Goal: Contribute content: Add original content to the website for others to see

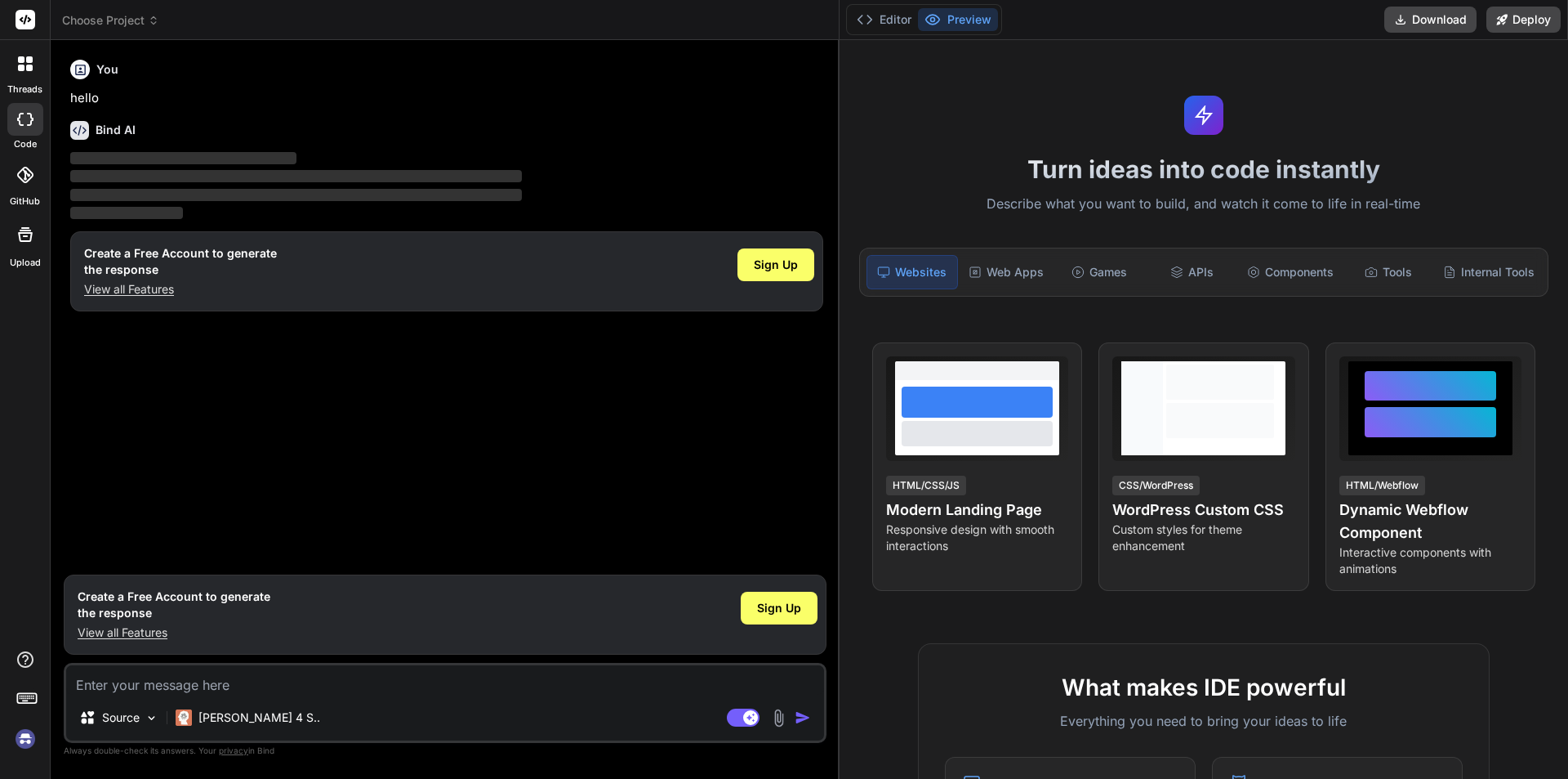
type textarea "x"
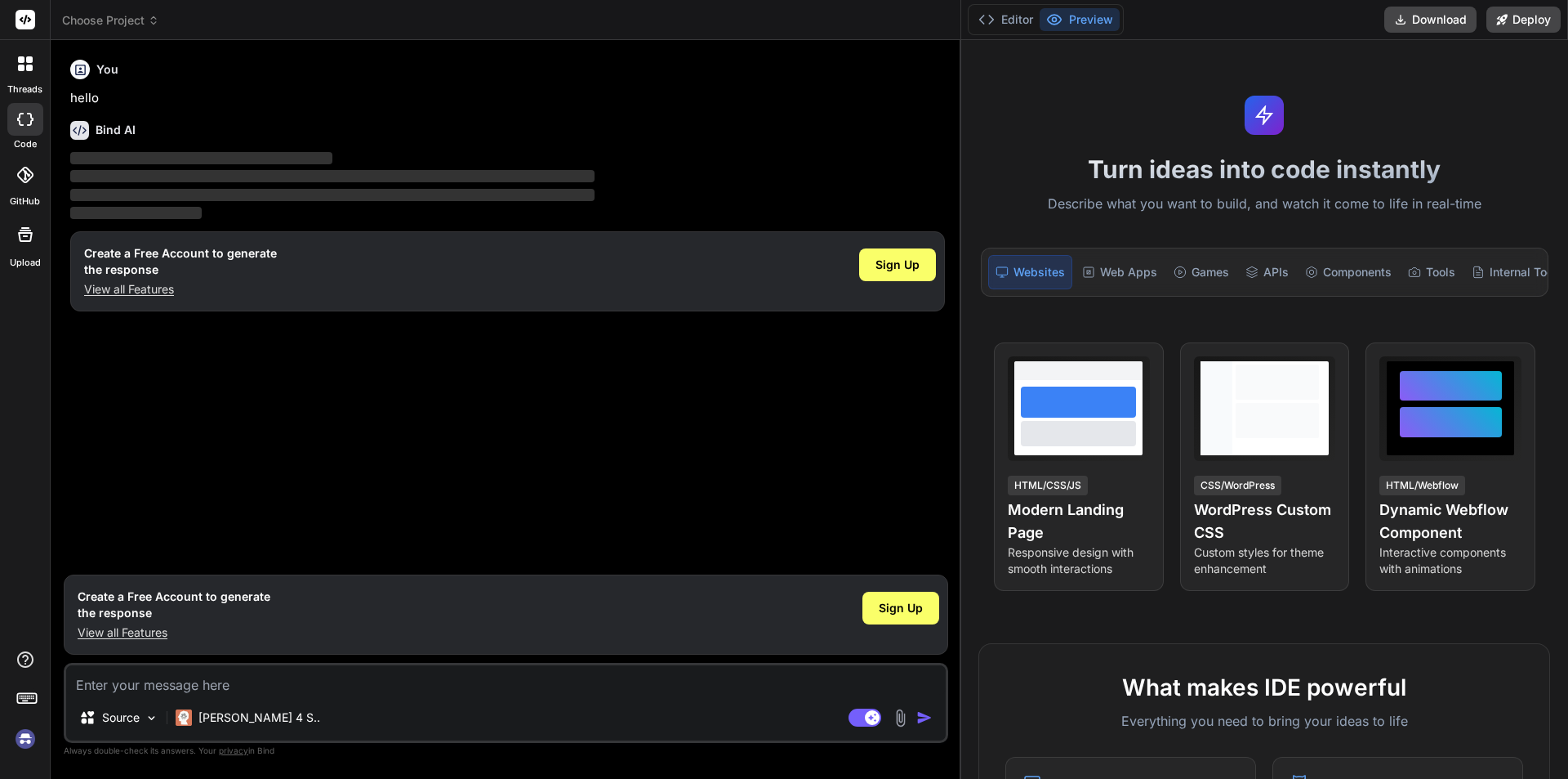
drag, startPoint x: 551, startPoint y: 57, endPoint x: 1322, endPoint y: 103, distance: 772.4
click at [1322, 103] on div "Choose Project Created with Pixso. Bind AI Web Search Created with Pixso. Code …" at bounding box center [809, 389] width 1517 height 779
click at [124, 688] on textarea at bounding box center [506, 679] width 880 height 29
click at [148, 684] on textarea at bounding box center [506, 679] width 880 height 29
paste textarea "Total Acers for Selected Areas: 12,000"
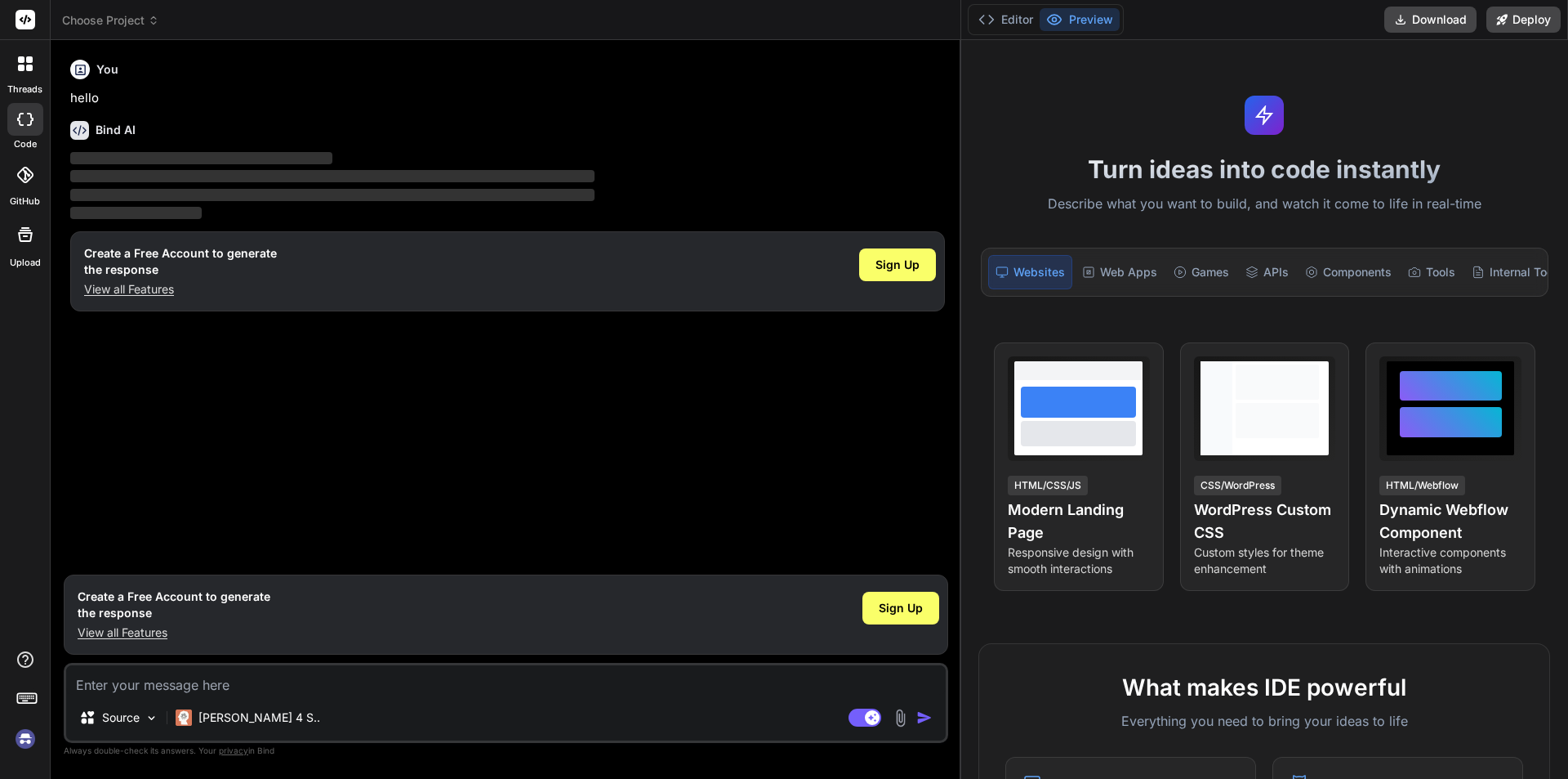
type textarea "Total Acers for Selected Areas: 12,000"
type textarea "x"
type textarea "Total Acers for Selected Areas: 12,000"
type textarea "x"
type textarea "Total Acers for Selected Areas: 12,000"
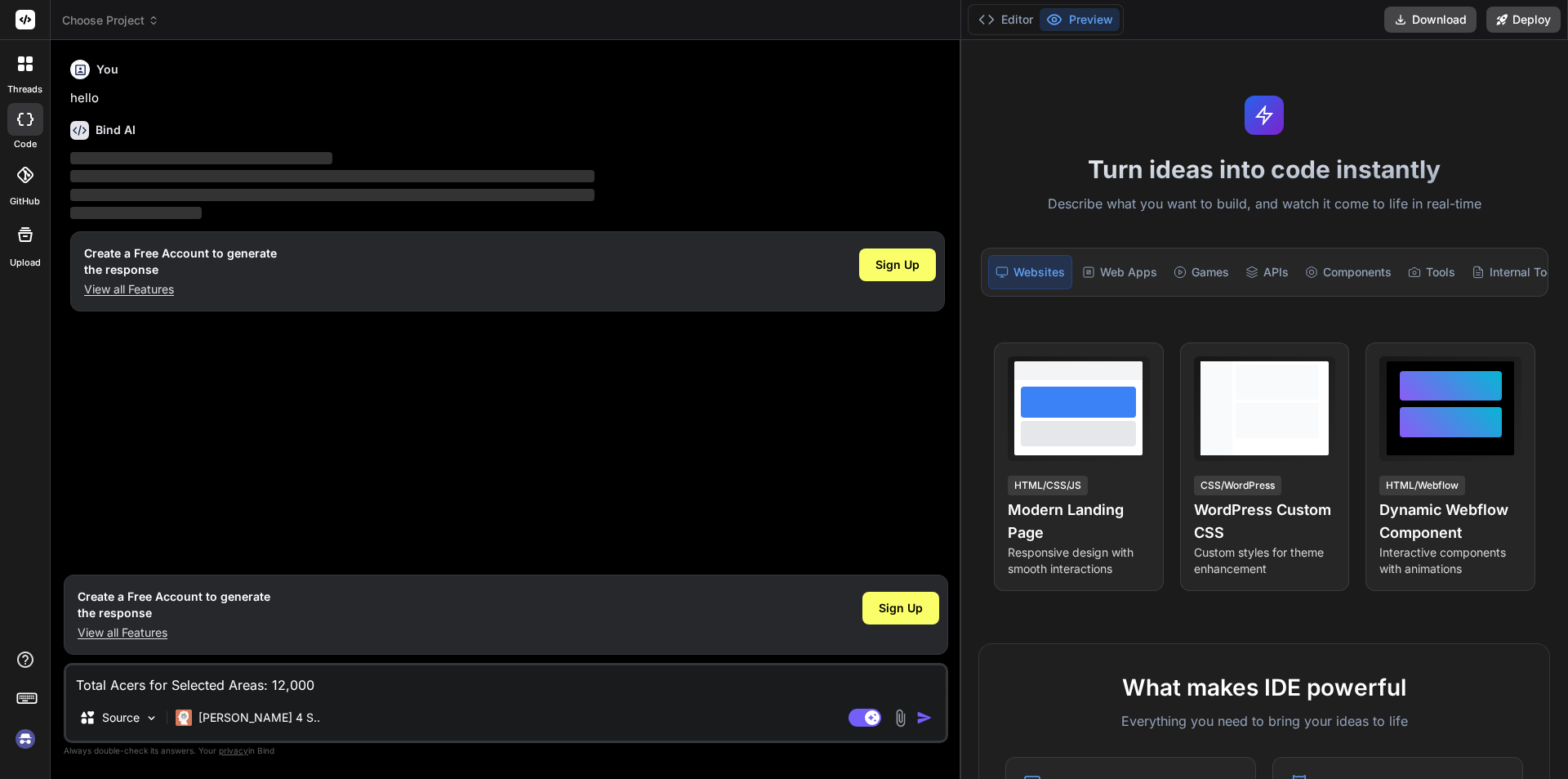
type textarea "x"
type textarea "Total Acers for Selected Areas: 12,000"
type textarea "x"
type textarea "Total Acers for Selected Areas: 12,000"
type textarea "x"
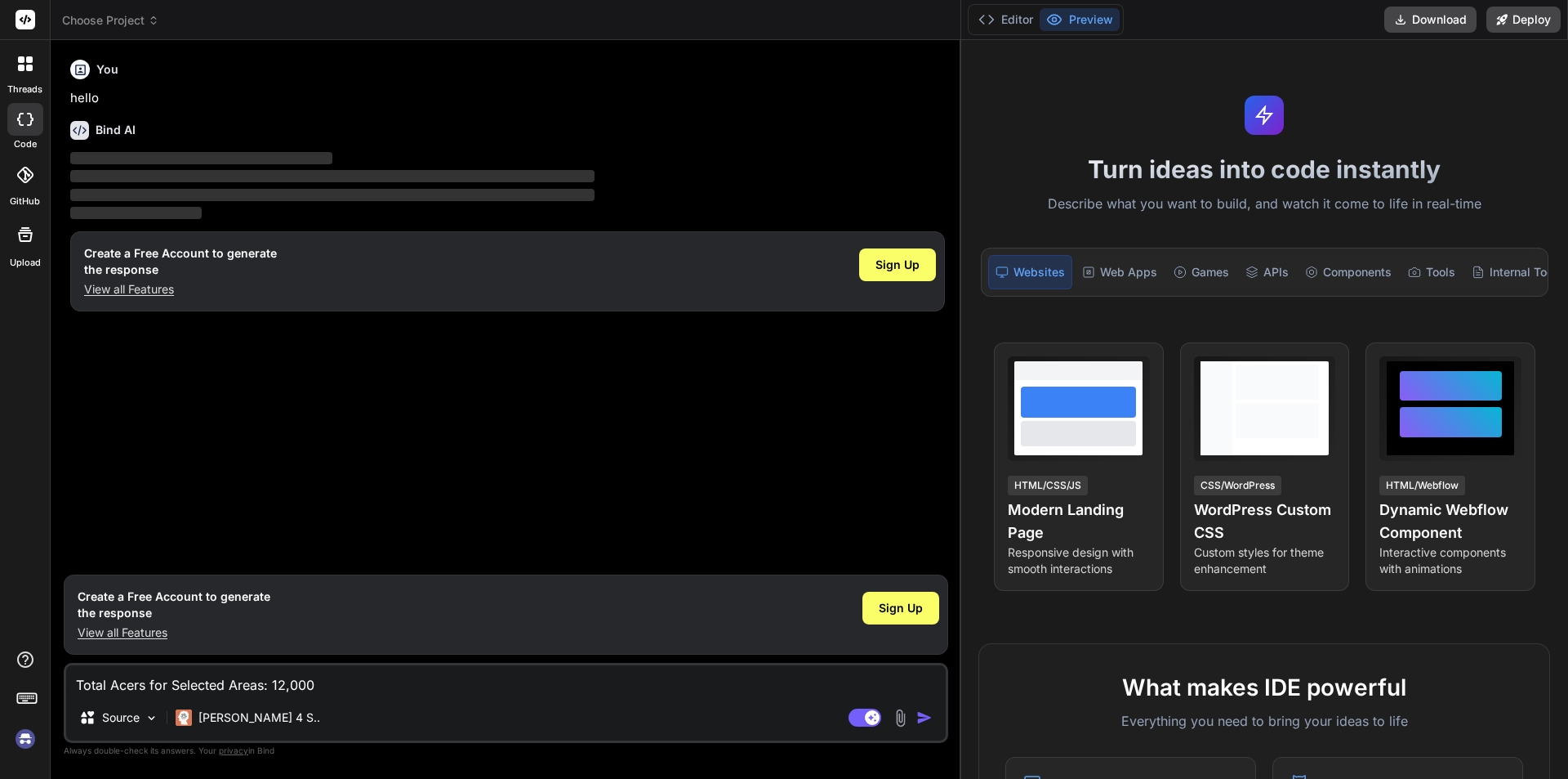
type textarea "Total Acers for Selected Areas: 12,000""
type textarea "x"
type textarea ""Total Acers for Selected Areas: 12,000""
type textarea "x"
type textarea "W"Total Acers for Selected Areas: 12,000""
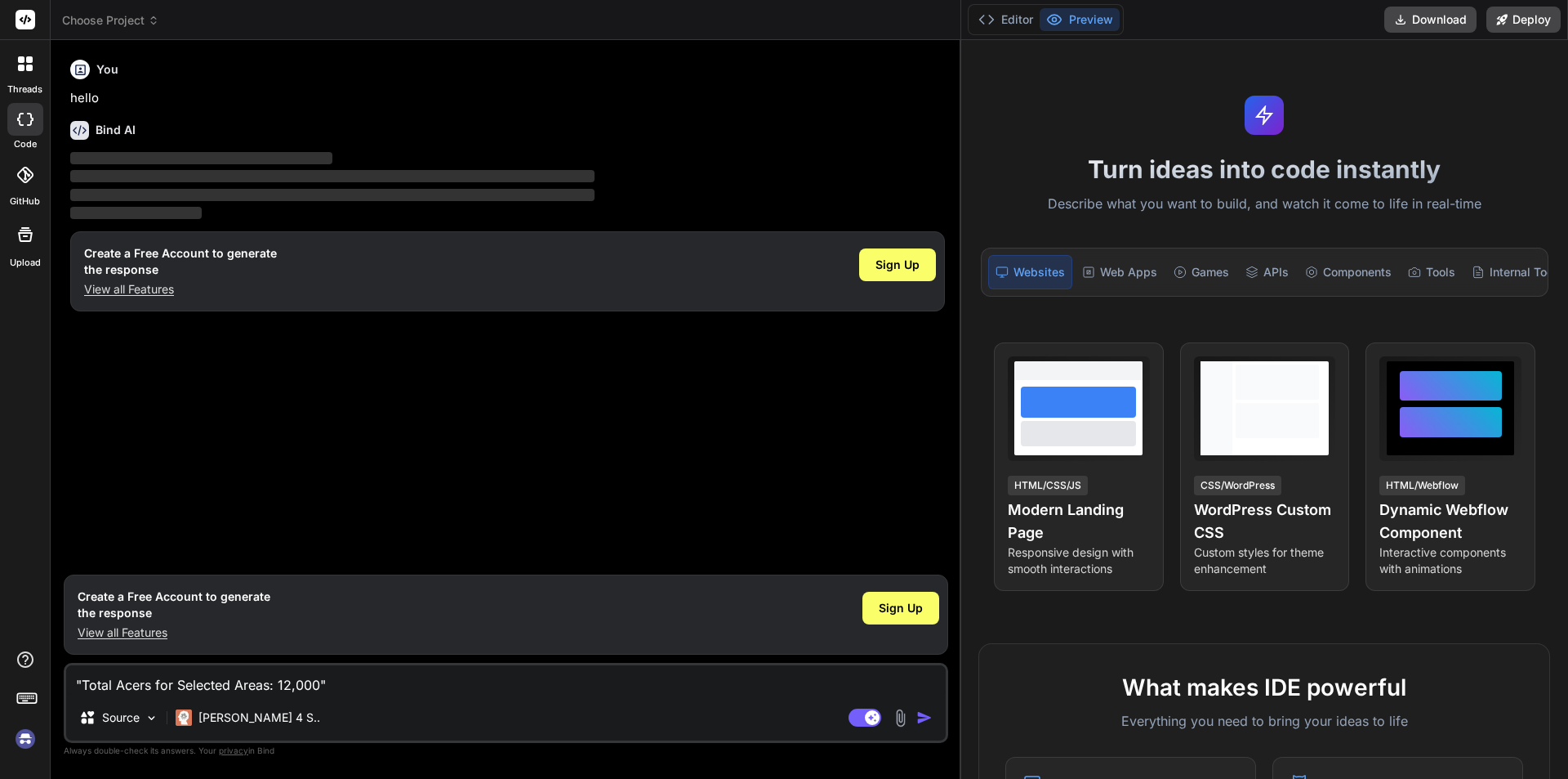
type textarea "x"
type textarea "Wr"Total Acers for Selected Areas: 12,000""
type textarea "x"
type textarea "Wri"Total Acers for Selected Areas: 12,000""
type textarea "x"
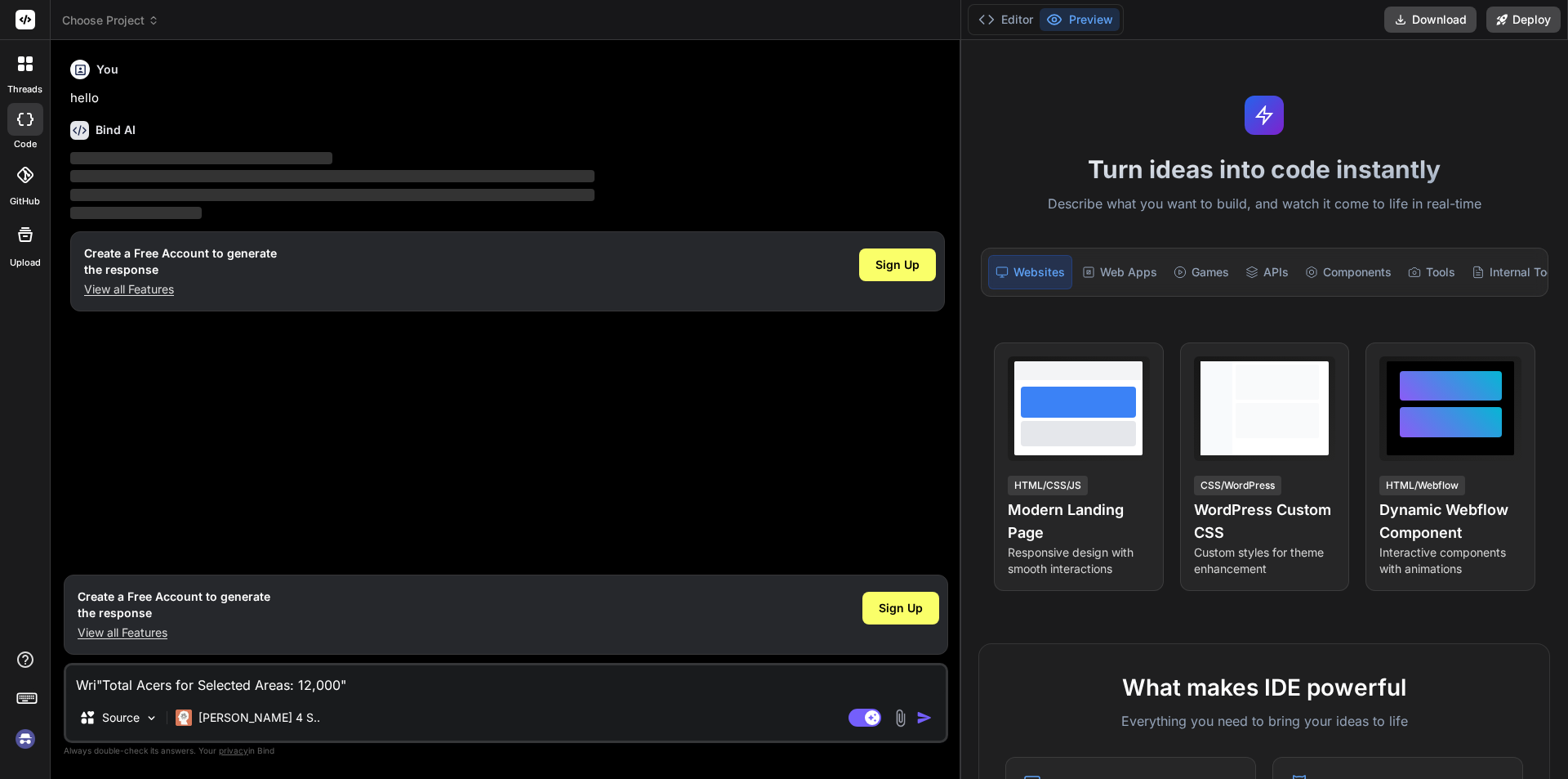
type textarea "Writ"Total Acers for Selected Areas: 12,000""
type textarea "x"
type textarea "Write"Total Acers for Selected Areas: 12,000""
type textarea "x"
type textarea "Write "Total Acers for Selected Areas: 12,000""
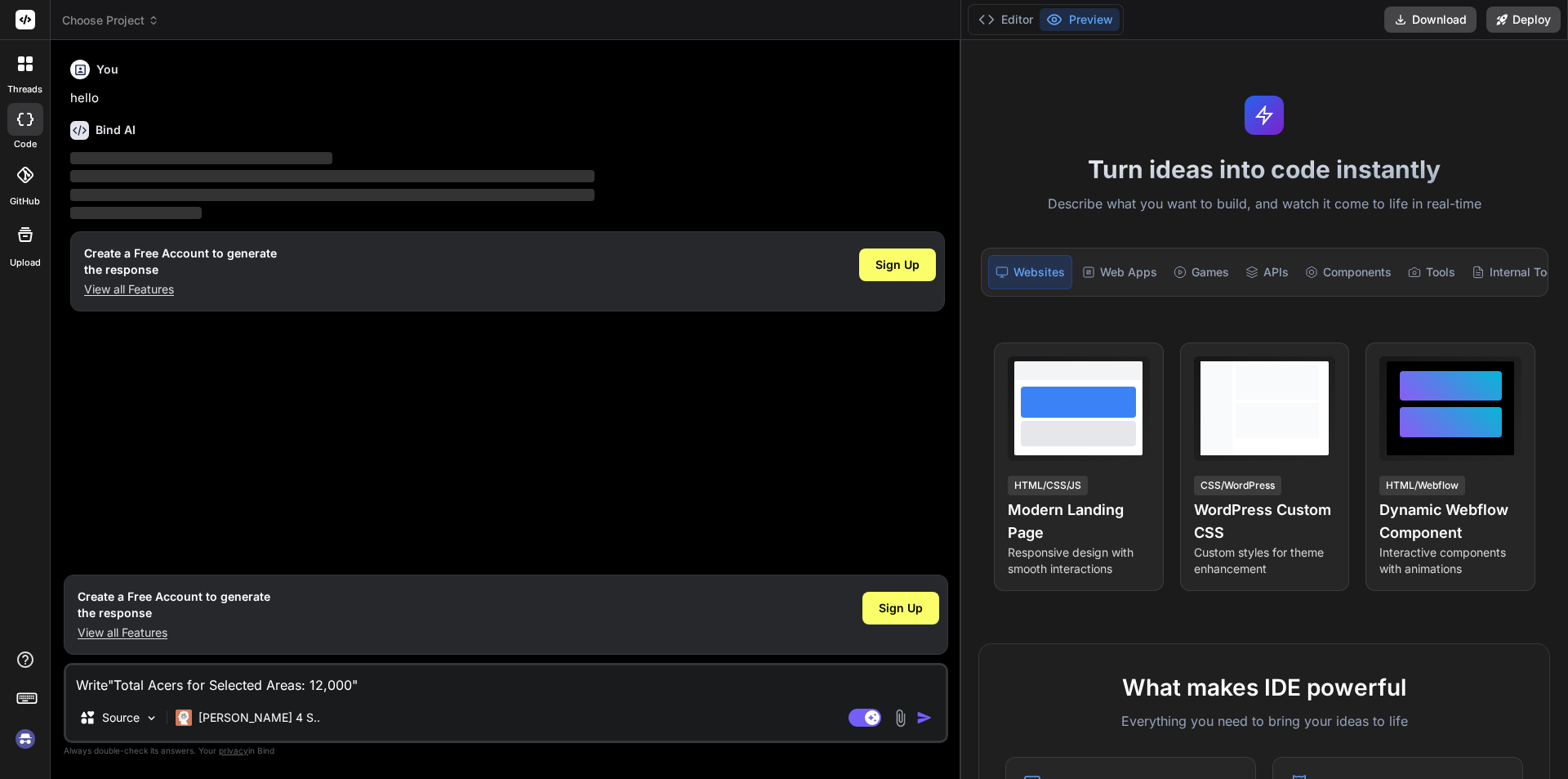
type textarea "x"
type textarea "Write t"Total Acers for Selected Areas: 12,000""
type textarea "x"
type textarea "Write th"Total Acers for Selected Areas: 12,000""
type textarea "x"
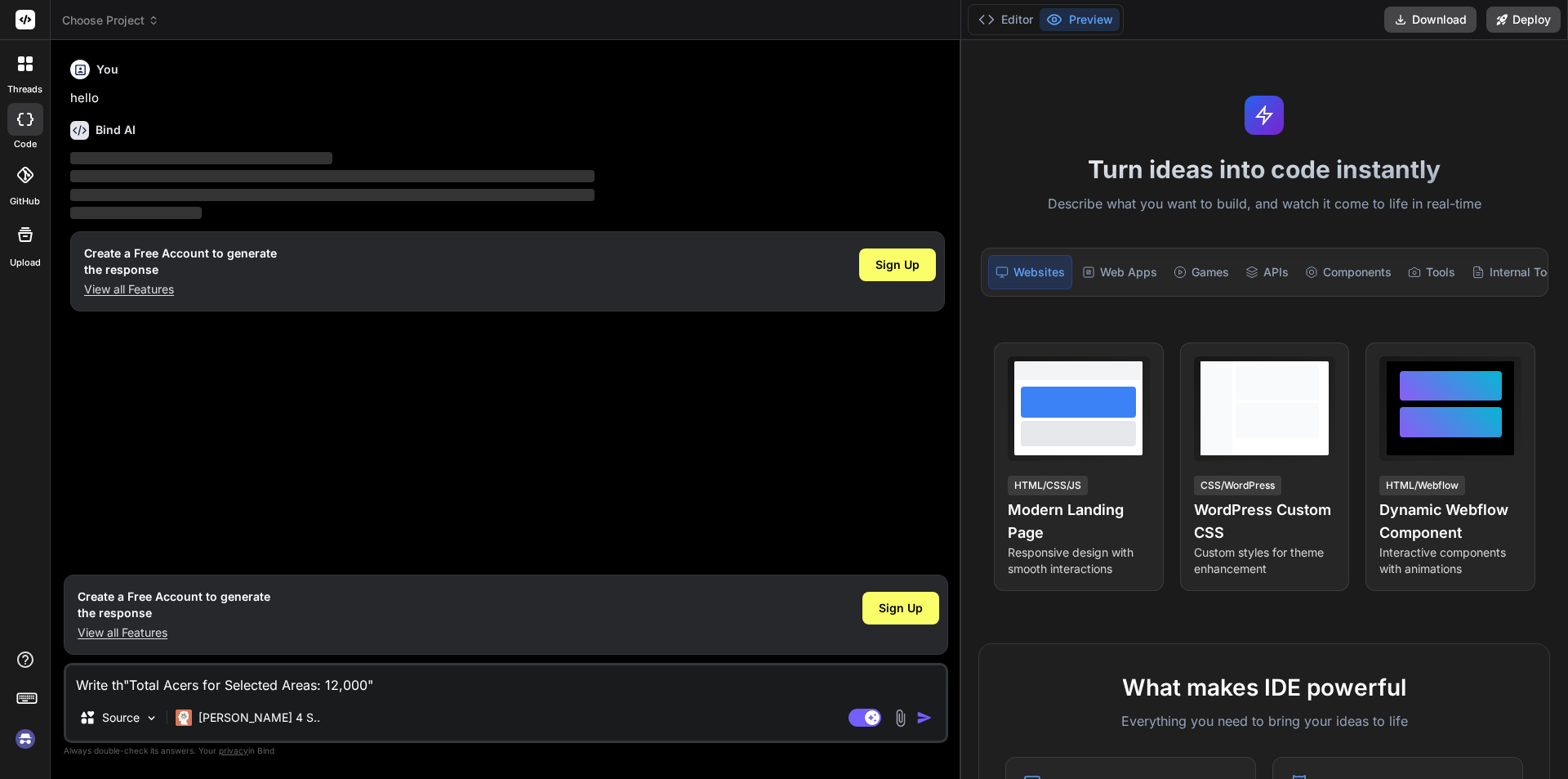
type textarea "Write thi"Total Acers for Selected Areas: 12,000""
type textarea "x"
type textarea "Write this"Total Acers for Selected Areas: 12,000""
type textarea "x"
type textarea "Write this "Total Acers for Selected Areas: 12,000""
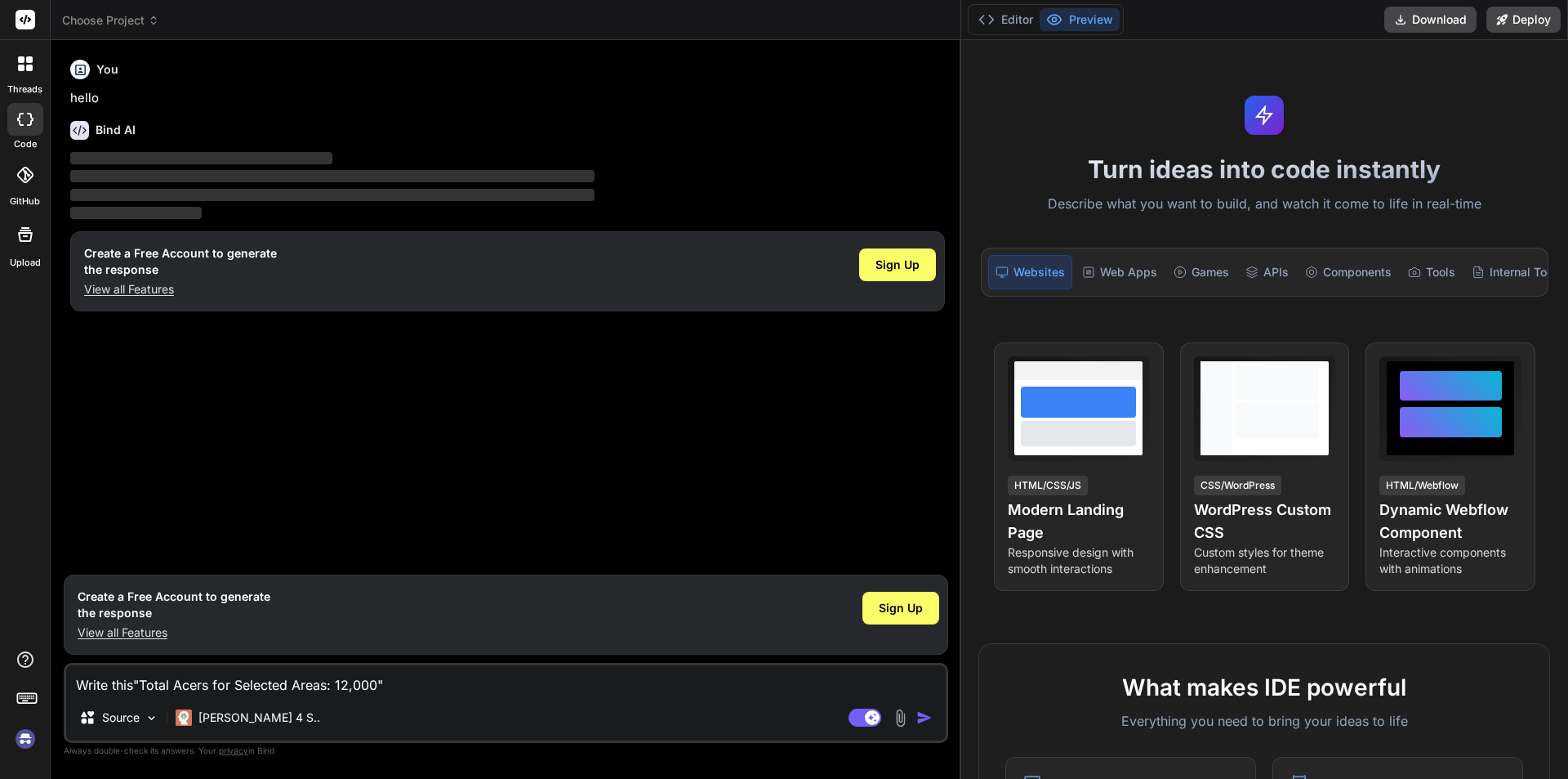
type textarea "x"
type textarea "Write this p"Total Acers for Selected Areas: 12,000""
type textarea "x"
type textarea "Write this "Total Acers for Selected Areas: 12,000""
type textarea "x"
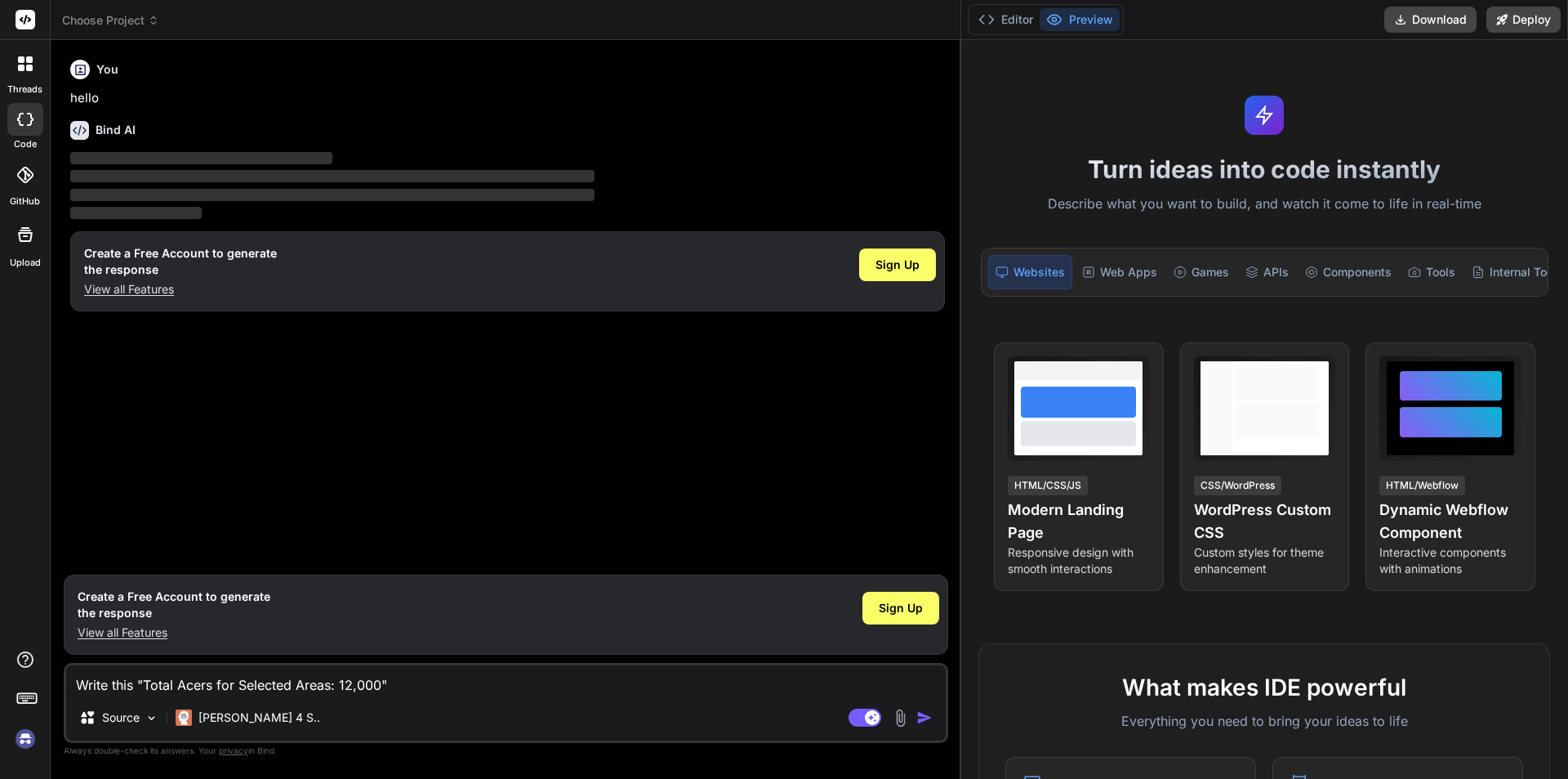
type textarea "Write this l"Total Acers for Selected Areas: 12,000""
type textarea "x"
type textarea "Write this li"Total Acers for Selected Areas: 12,000""
type textarea "x"
type textarea "Write this lin"Total Acers for Selected Areas: 12,000""
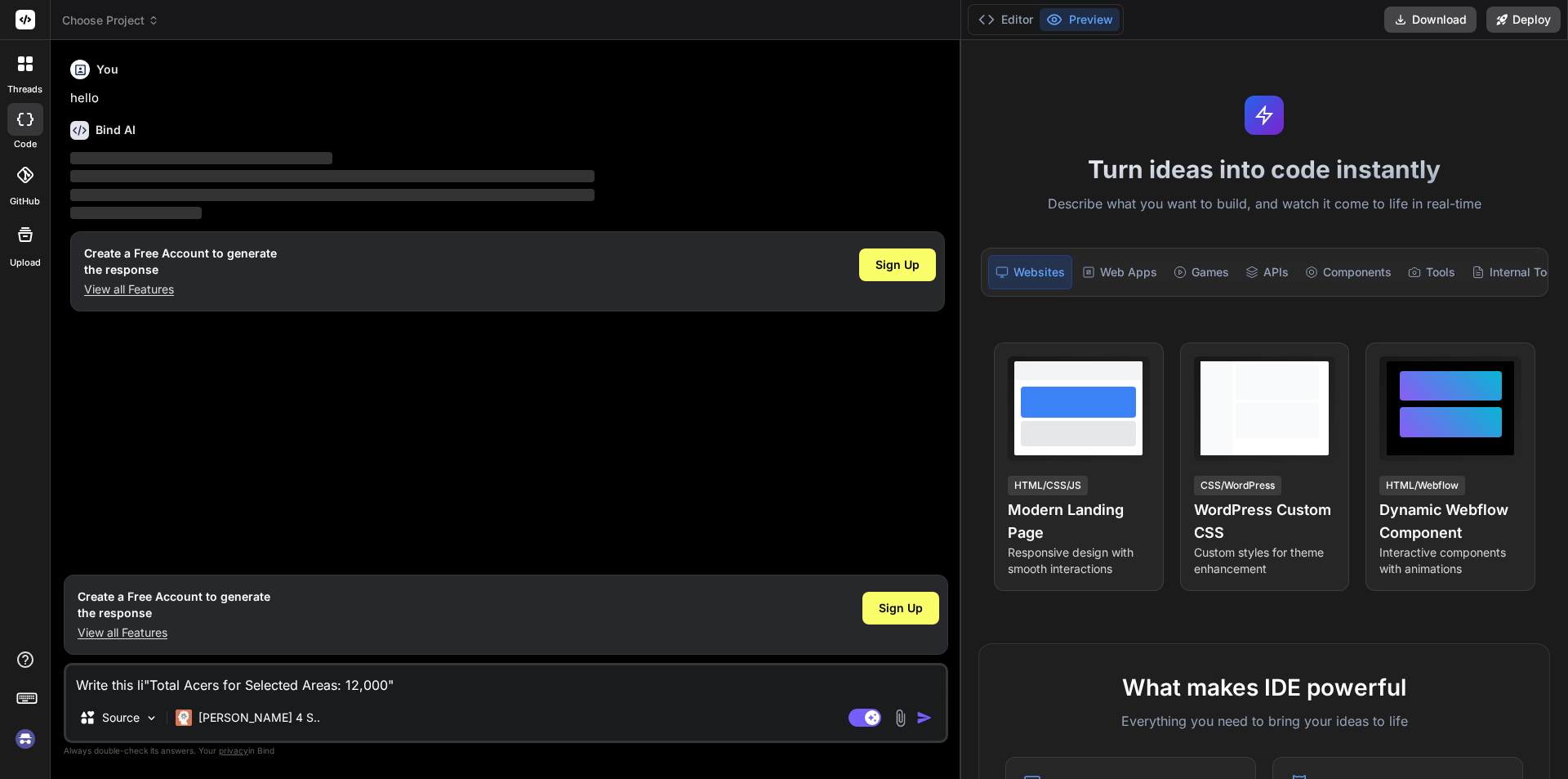
type textarea "x"
type textarea "Write this line"Total Acers for Selected Areas: 12,000""
type textarea "x"
type textarea "Write this line "Total Acers for Selected Areas: 12,000""
type textarea "x"
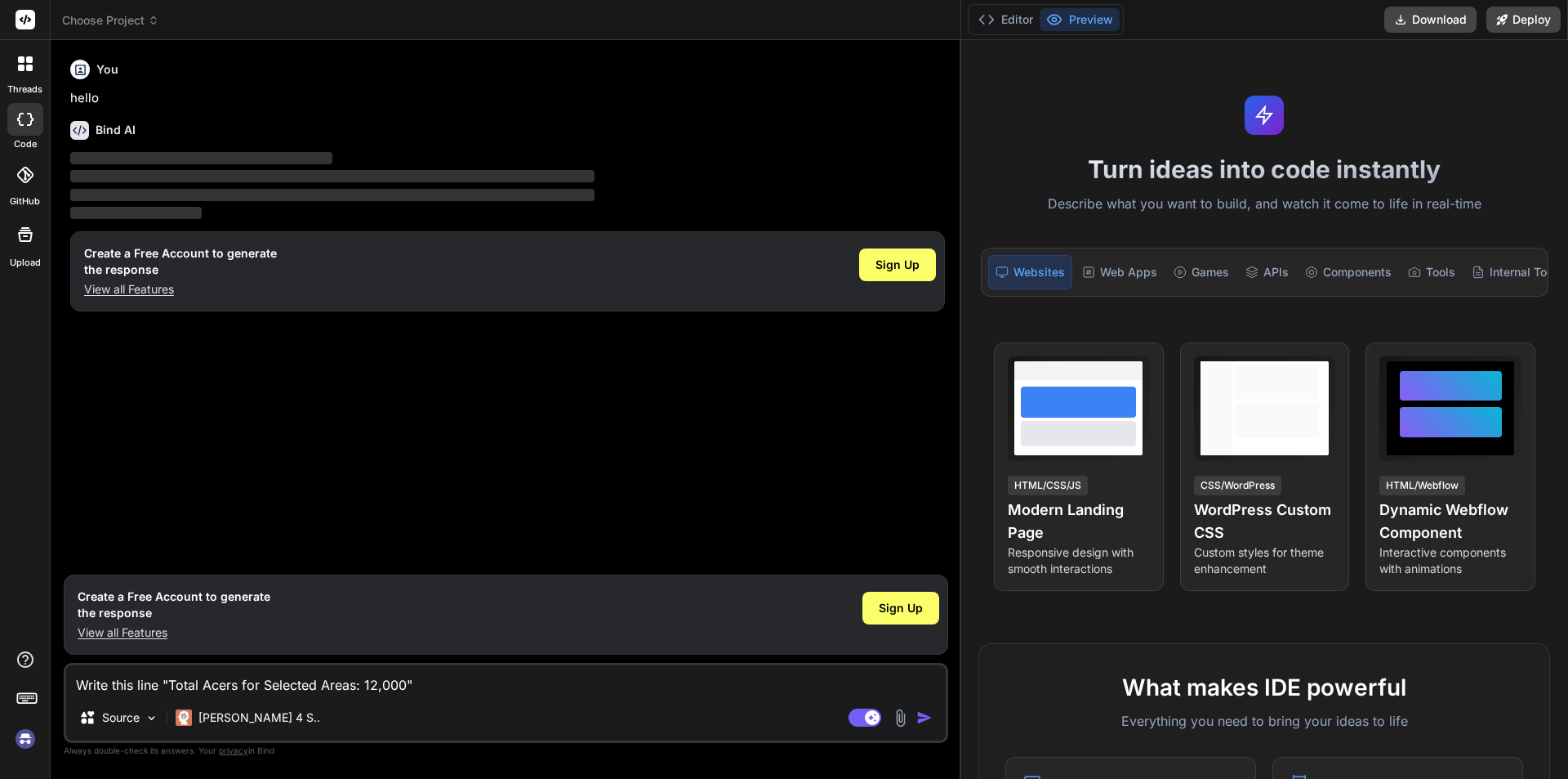
type textarea "Write this line i"Total Acers for Selected Areas: 12,000""
type textarea "x"
type textarea "Write this line in"Total Acers for Selected Areas: 12,000""
type textarea "x"
type textarea "Write this line in "Total Acers for Selected Areas: 12,000""
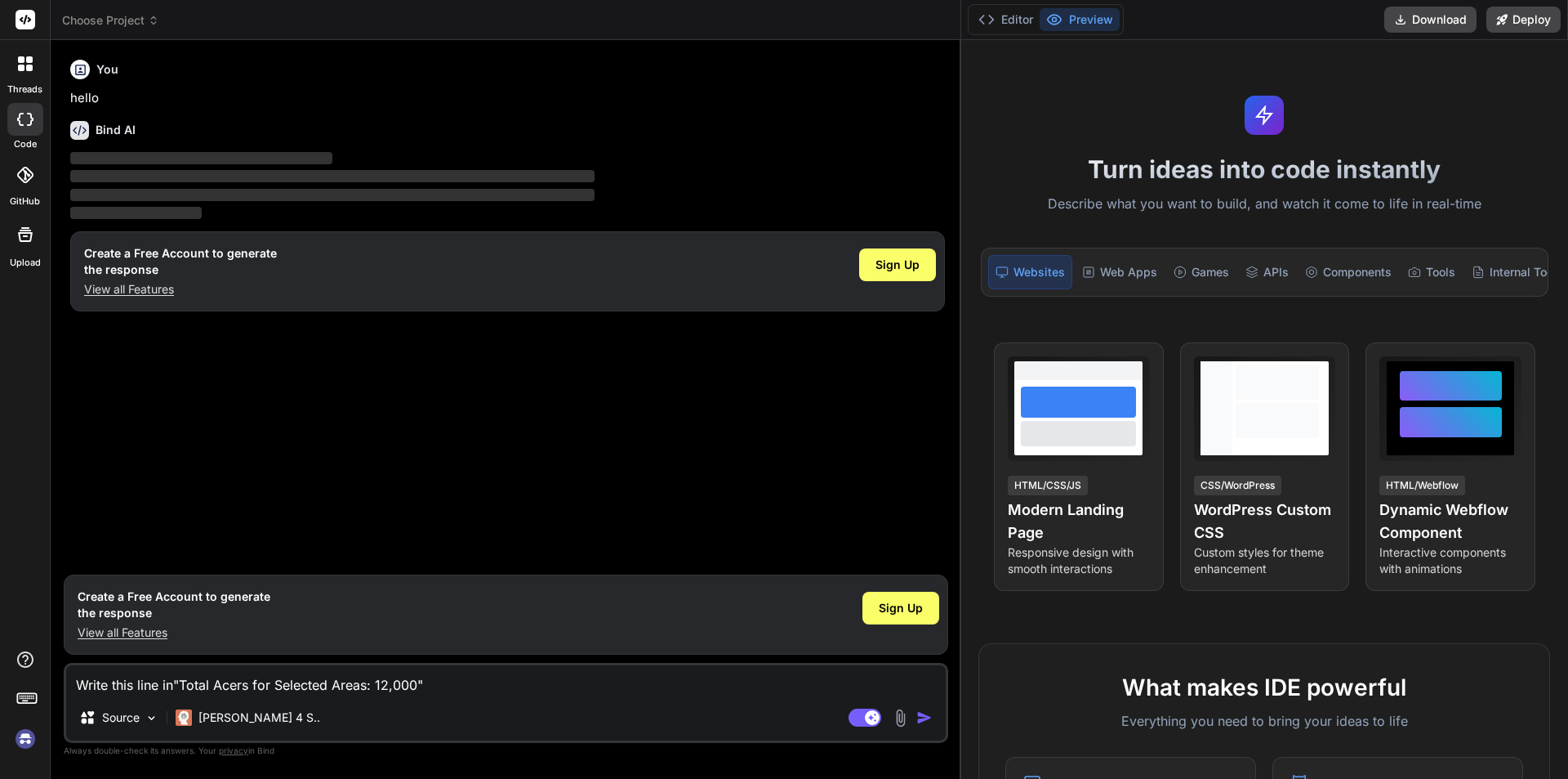
type textarea "x"
type textarea "Write this line in a"Total Acers for Selected Areas: 12,000""
type textarea "x"
type textarea "Write this line in a "Total Acers for Selected Areas: 12,000""
type textarea "x"
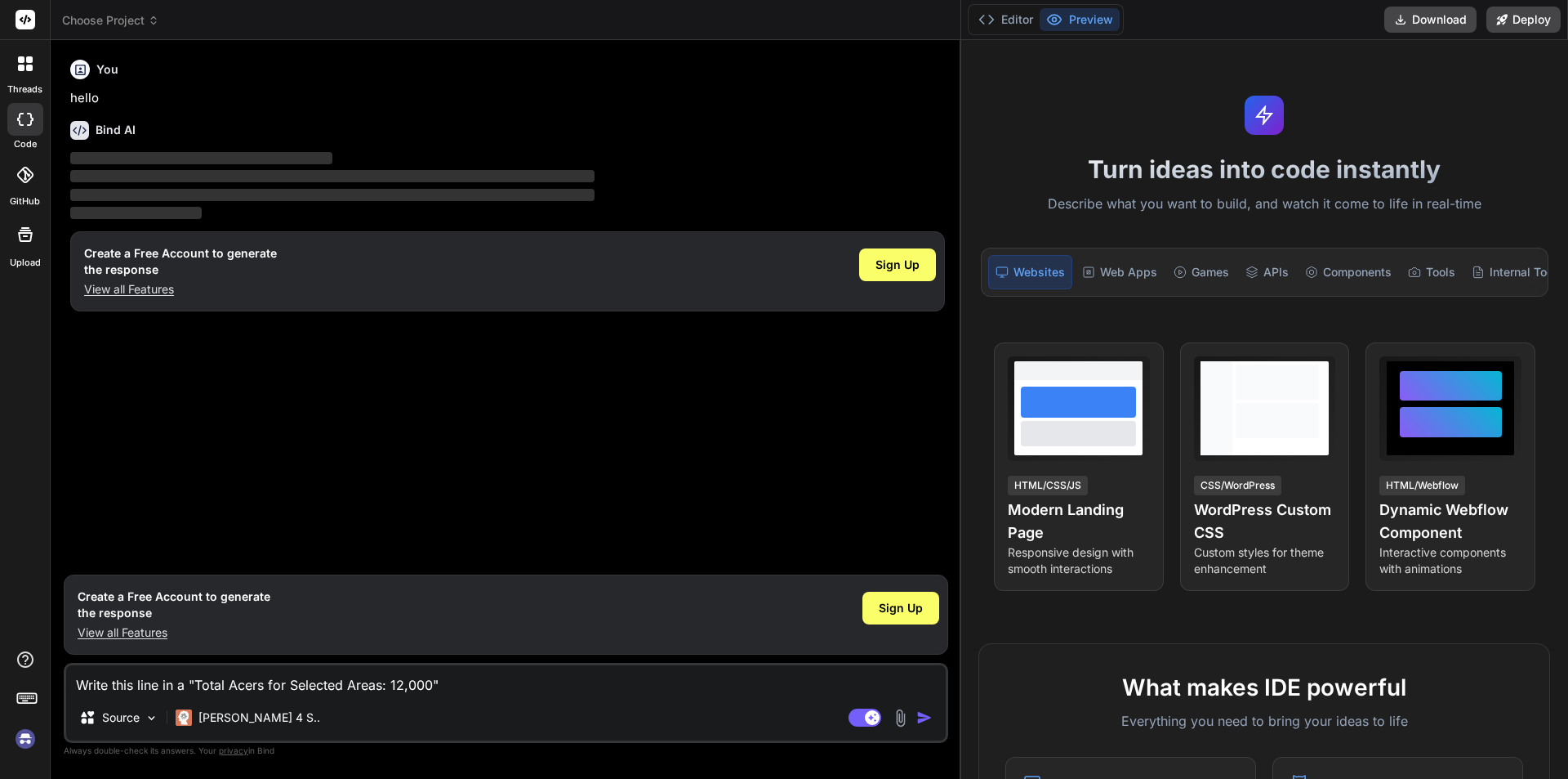
type textarea "Write this line in a p"Total Acers for Selected Areas: 12,000""
type textarea "x"
type textarea "Write this line in a pr"Total Acers for Selected Areas: 12,000""
type textarea "x"
type textarea "Write this line in a pro"Total Acers for Selected Areas: 12,000""
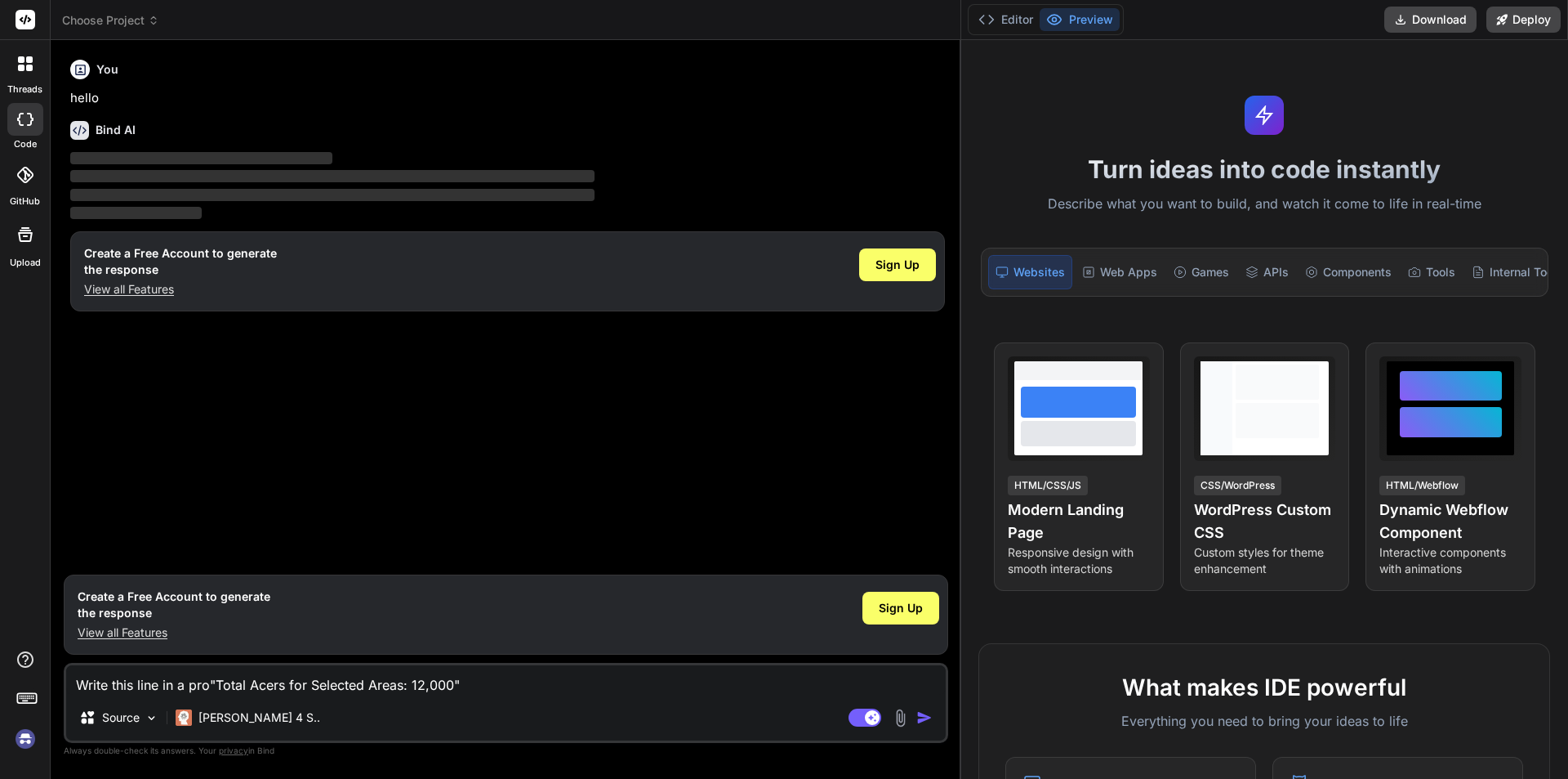
type textarea "x"
type textarea "Write this line in a prof"Total Acers for Selected Areas: 12,000""
type textarea "x"
type textarea "Write this line in a profe"Total Acers for Selected Areas: 12,000""
type textarea "x"
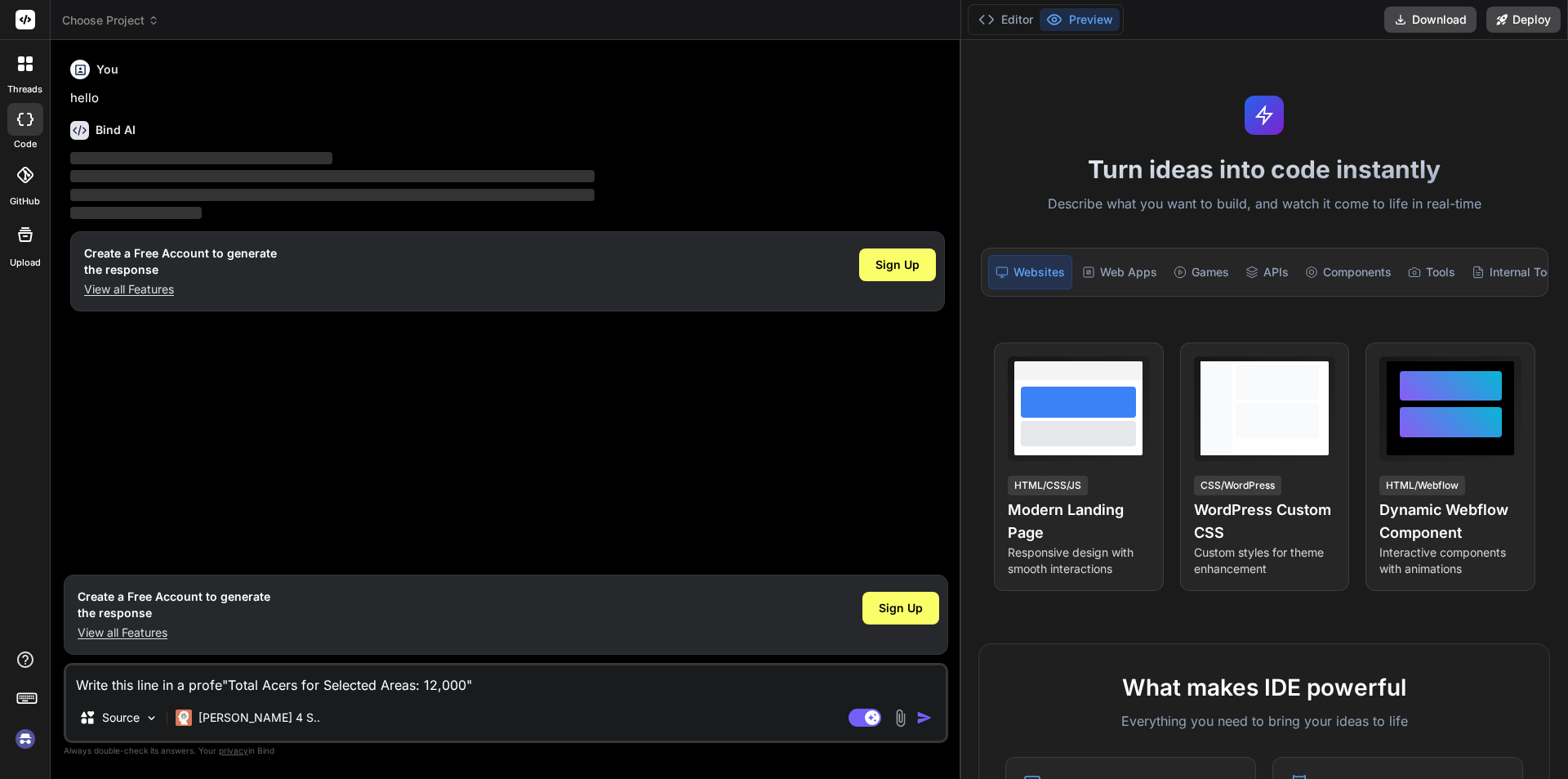
type textarea "Write this line in a profes"Total Acers for Selected Areas: 12,000""
type textarea "x"
type textarea "Write this line in a profess"Total Acers for Selected Areas: 12,000""
type textarea "x"
type textarea "Write this line in a professi"Total Acers for Selected Areas: 12,000""
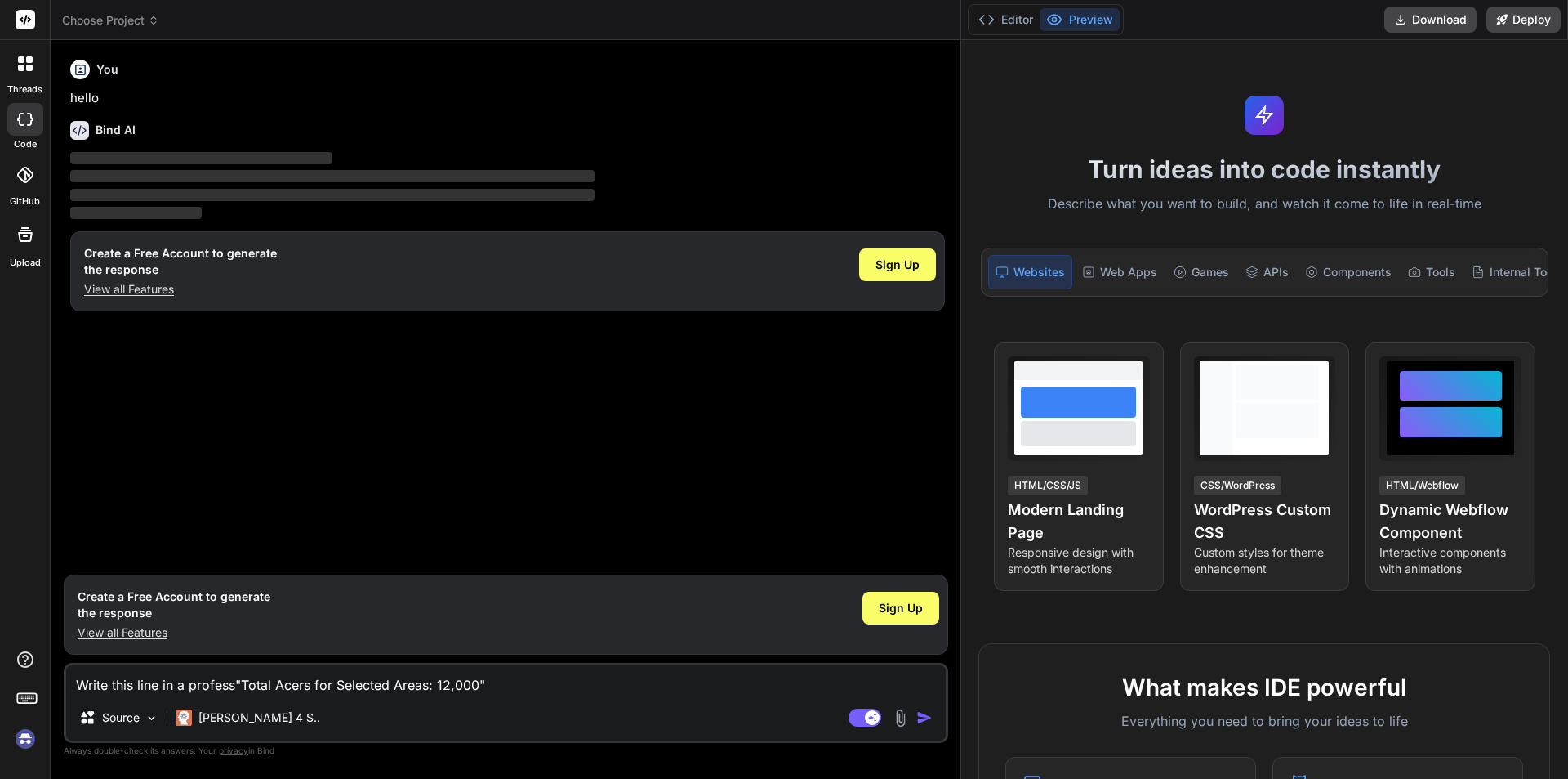
type textarea "x"
type textarea "Write this line in a professio"Total Acers for Selected Areas: 12,000""
type textarea "x"
type textarea "Write this line in a profession"Total Acers for Selected Areas: 12,000""
type textarea "x"
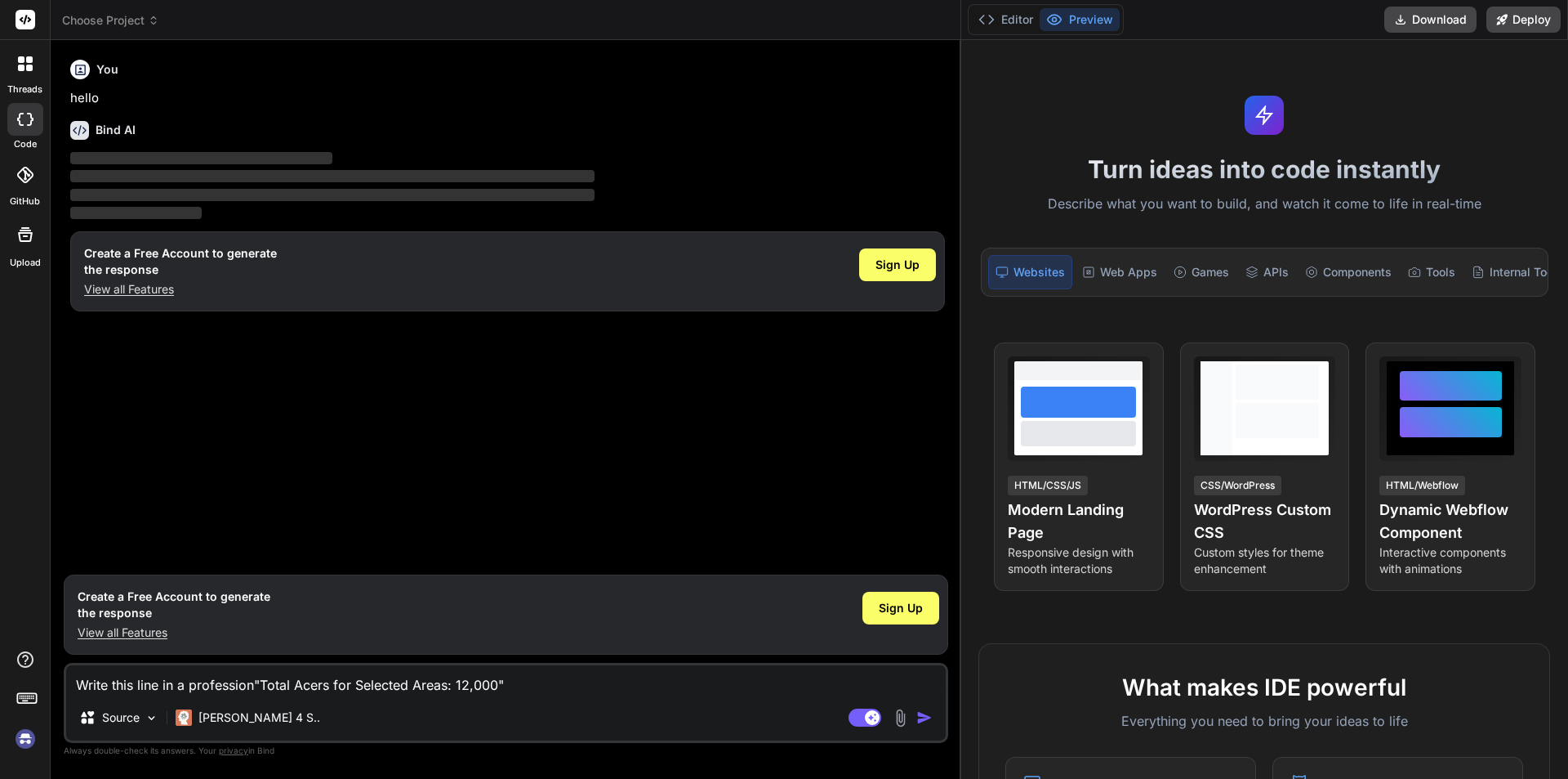
type textarea "Write this line in a professiona"Total Acers for Selected Areas: 12,000""
type textarea "x"
type textarea "Write this line in a professional"Total Acers for Selected Areas: 12,000""
type textarea "x"
type textarea "Write this line in a professional "Total Acers for Selected Areas: 12,000""
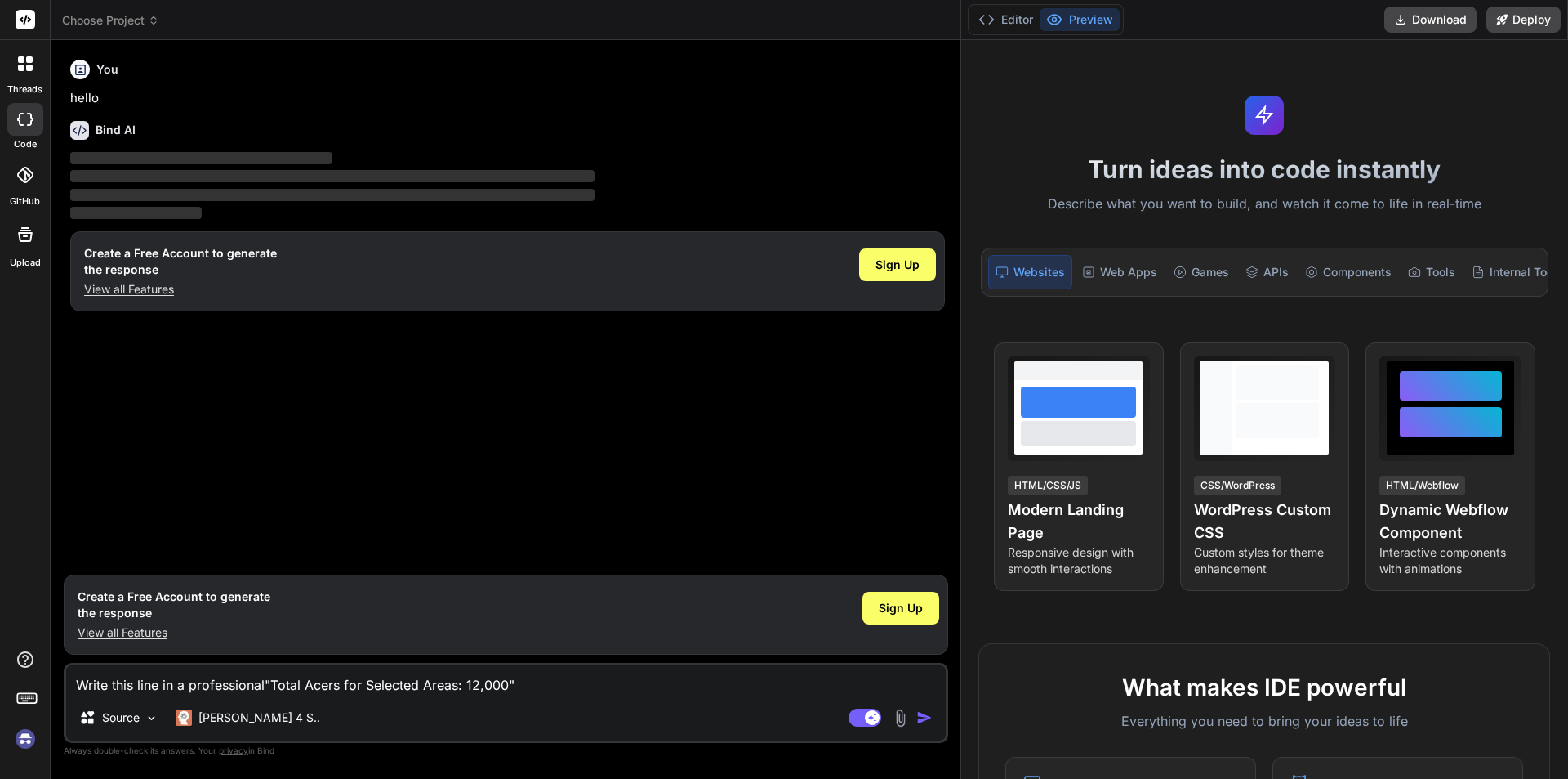
type textarea "x"
type textarea "Write this line in a professional w"Total Acers for Selected Areas: 12,000""
type textarea "x"
type textarea "Write this line in a professional wa"Total Acers for Selected Areas: 12,000""
type textarea "x"
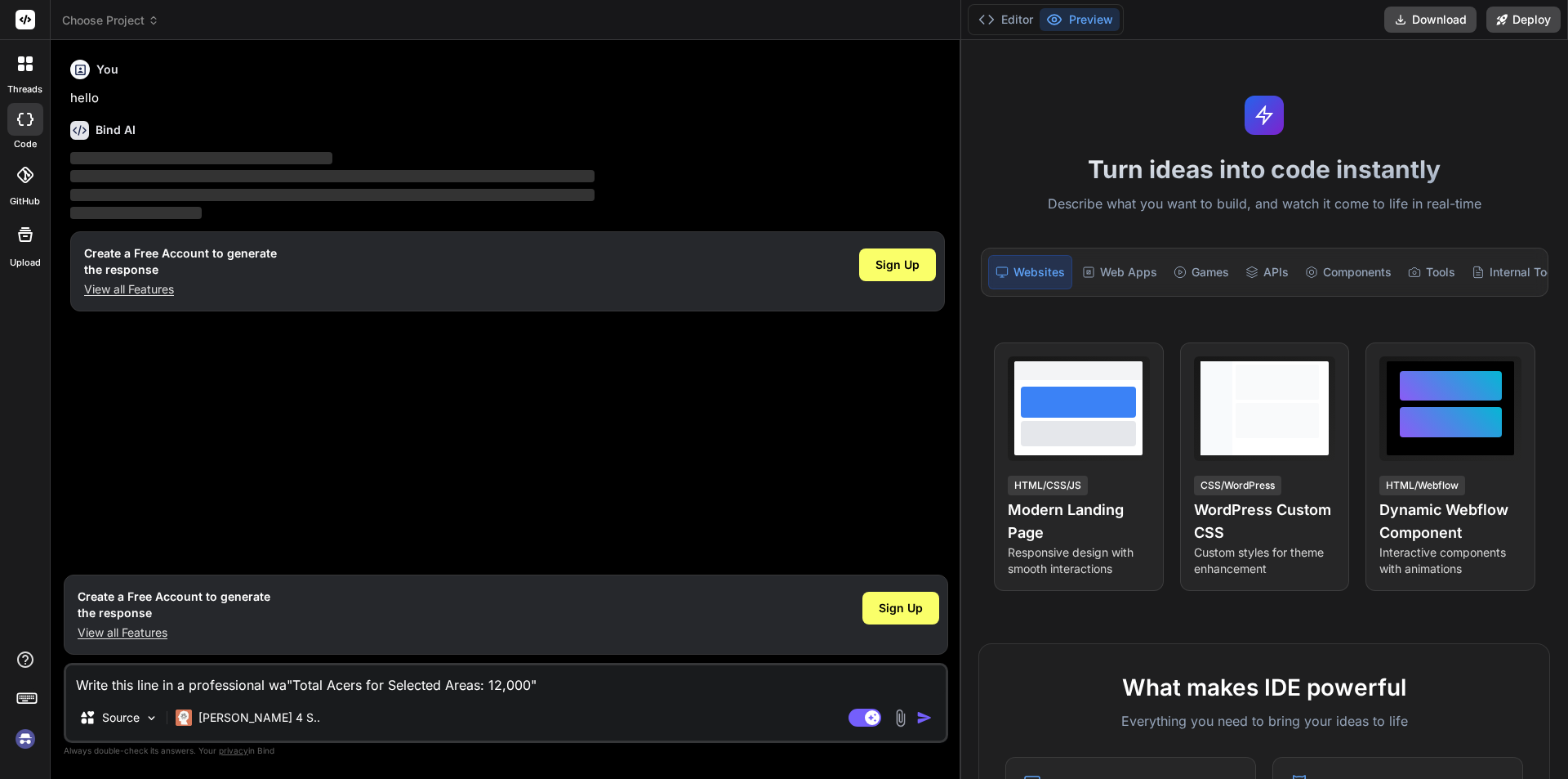
type textarea "Write this line in a professional way"Total Acers for Selected Areas: 12,000""
type textarea "x"
type textarea "Write this line in a professional way "Total Acers for Selected Areas: 12,000""
type textarea "x"
type textarea "Write this line in a professional way "Total Acers for Selected Areas: 12,000""
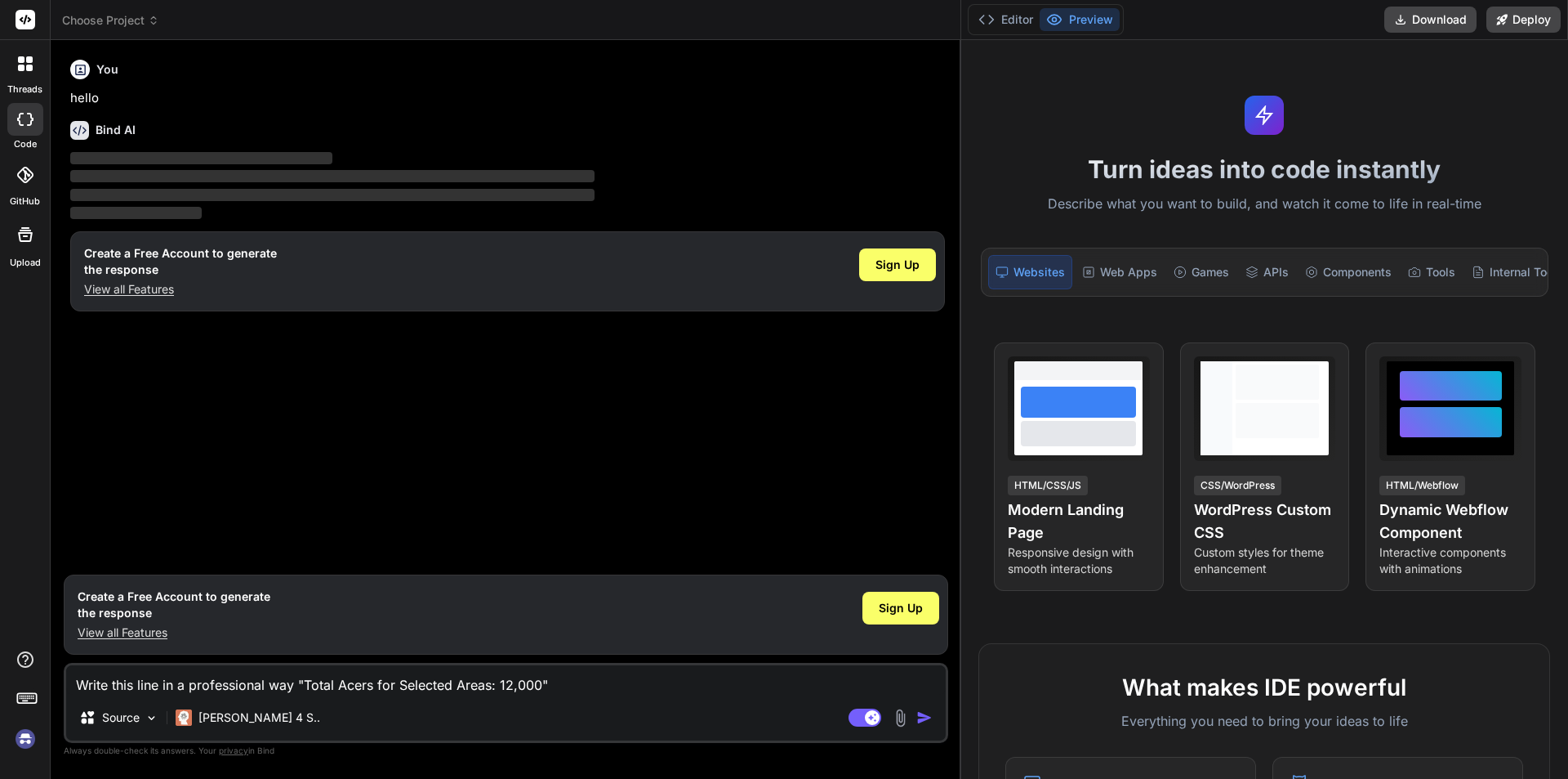
click at [920, 717] on img "button" at bounding box center [925, 718] width 17 height 17
click at [925, 721] on img "button" at bounding box center [925, 718] width 17 height 17
drag, startPoint x: 558, startPoint y: 676, endPoint x: 55, endPoint y: 668, distance: 503.1
click at [55, 668] on div "Bind AI Web Search Created with Pixso. Code Generator You hello Bind AI ‌ ‌ ‌ ‌…" at bounding box center [506, 408] width 910 height 738
